Goal: Information Seeking & Learning: Find specific fact

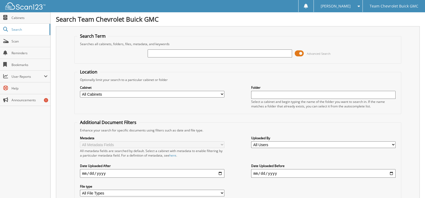
click at [303, 54] on span at bounding box center [299, 53] width 9 height 8
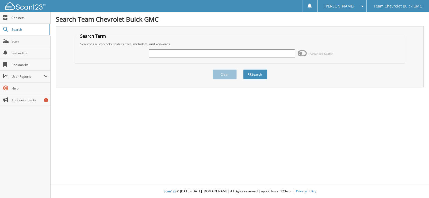
click at [264, 54] on input "text" at bounding box center [222, 53] width 146 height 8
type input "[PERSON_NAME]"
click at [243, 69] on button "Search" at bounding box center [255, 74] width 24 height 10
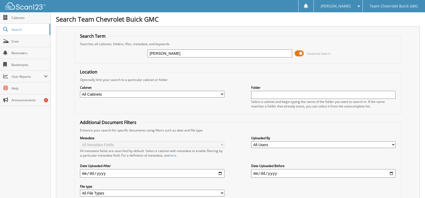
click at [299, 50] on span at bounding box center [299, 53] width 9 height 8
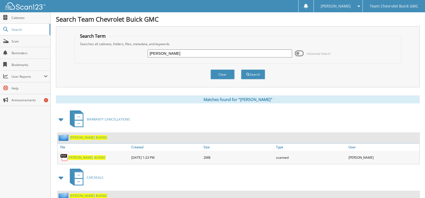
click at [94, 155] on span "BUENO" at bounding box center [99, 157] width 11 height 5
drag, startPoint x: 204, startPoint y: 53, endPoint x: 92, endPoint y: 52, distance: 111.5
click at [92, 52] on div "DAVID BUENO Advanced Search" at bounding box center [237, 53] width 321 height 14
type input "KAREN WALSTON"
click at [241, 69] on button "Search" at bounding box center [253, 74] width 24 height 10
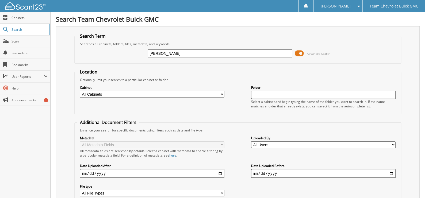
click at [300, 55] on span at bounding box center [299, 53] width 9 height 8
